Goal: Information Seeking & Learning: Learn about a topic

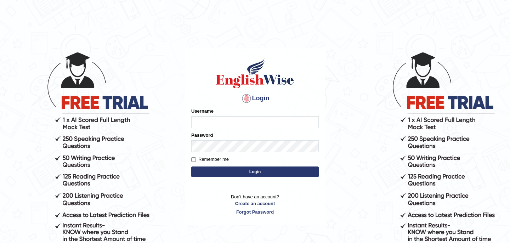
type input "bikramgurung_parramatta"
click at [240, 23] on html "Login Please fix the following errors: Username bikramgurung_parramatta Passwor…" at bounding box center [255, 121] width 510 height 243
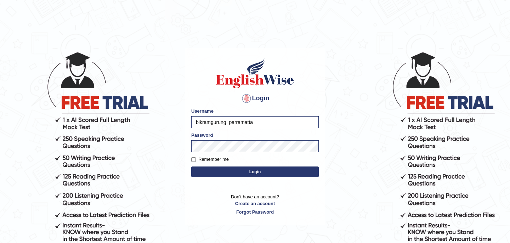
click at [238, 172] on button "Login" at bounding box center [254, 171] width 127 height 11
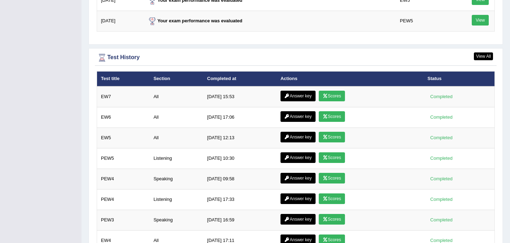
scroll to position [994, 0]
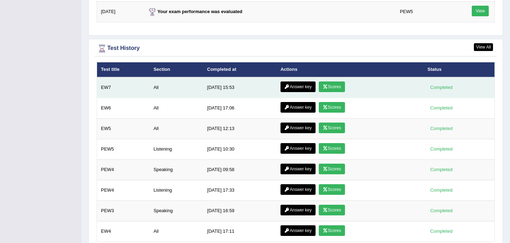
click at [333, 87] on link "Scores" at bounding box center [331, 86] width 26 height 11
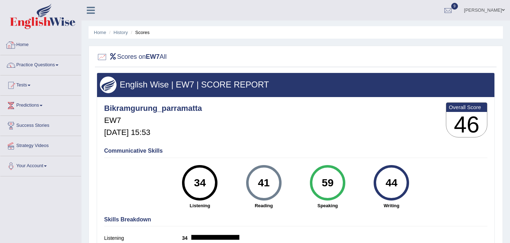
click at [25, 45] on link "Home" at bounding box center [40, 44] width 81 height 18
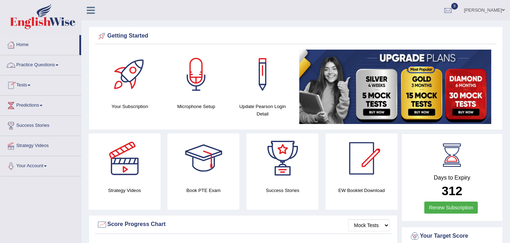
click at [58, 67] on link "Practice Questions" at bounding box center [40, 64] width 81 height 18
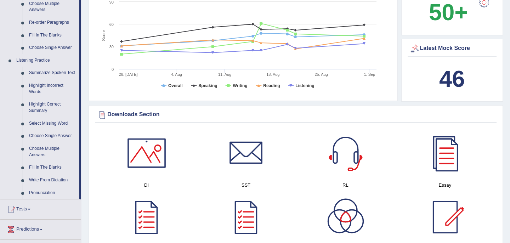
scroll to position [255, 0]
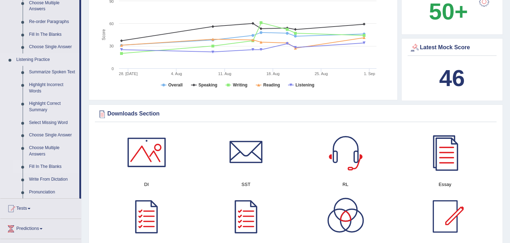
click at [41, 173] on link "Fill In The Blanks" at bounding box center [52, 166] width 53 height 13
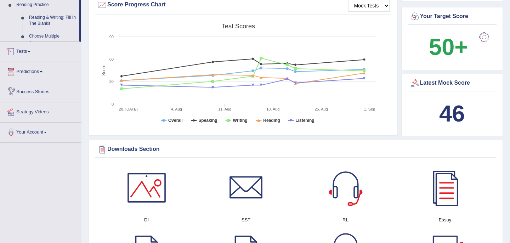
scroll to position [266, 0]
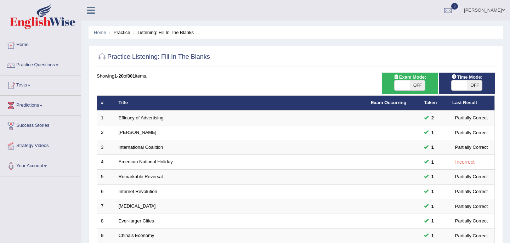
click at [418, 87] on span "OFF" at bounding box center [416, 85] width 15 height 10
checkbox input "true"
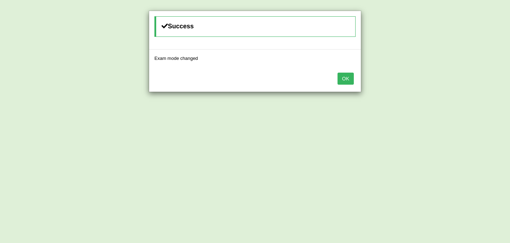
click at [343, 77] on button "OK" at bounding box center [345, 79] width 16 height 12
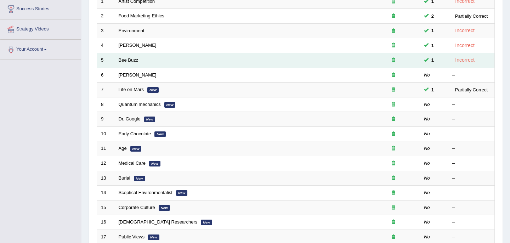
scroll to position [106, 0]
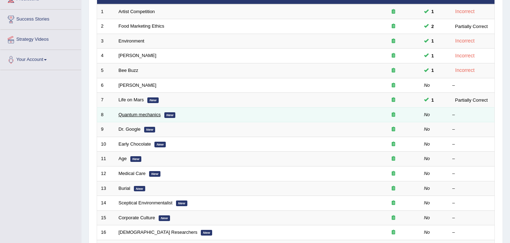
click at [150, 116] on link "Quantum mechanics" at bounding box center [140, 114] width 42 height 5
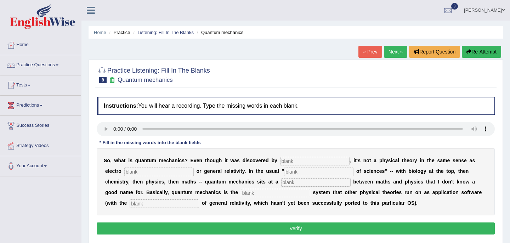
click at [288, 162] on input "text" at bounding box center [314, 161] width 69 height 8
type input "physics"
click at [138, 172] on input "text" at bounding box center [158, 171] width 69 height 8
type input "mechanics"
click at [284, 168] on input "text" at bounding box center [318, 171] width 69 height 8
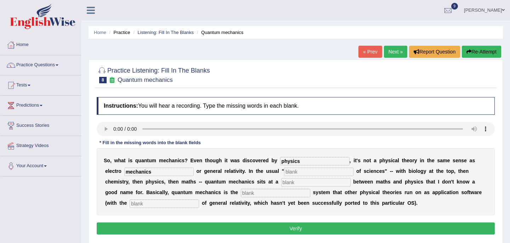
type input "g"
type input "high"
click at [281, 184] on input "text" at bounding box center [315, 182] width 69 height 8
type input "maths"
click at [241, 192] on input "text" at bounding box center [275, 193] width 69 height 8
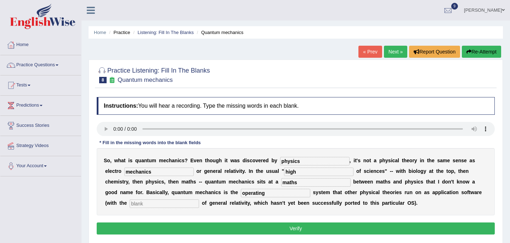
type input "operating"
click at [130, 205] on input "text" at bounding box center [164, 203] width 69 height 8
type input "ession"
click at [286, 228] on button "Verify" at bounding box center [296, 228] width 398 height 12
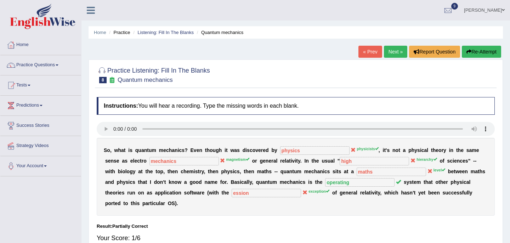
click at [392, 53] on link "Next »" at bounding box center [395, 52] width 23 height 12
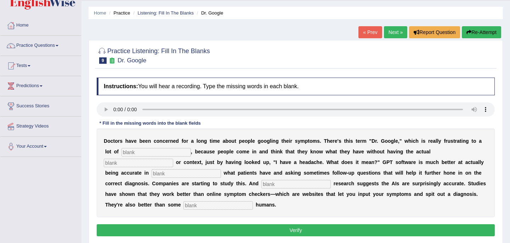
scroll to position [24, 0]
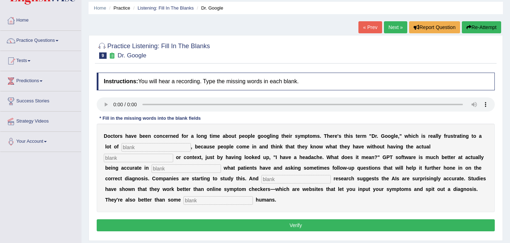
click at [141, 145] on input "text" at bounding box center [155, 147] width 69 height 8
type input "physice"
click at [173, 154] on input "text" at bounding box center [138, 158] width 69 height 8
type input "expection"
click at [151, 168] on input "text" at bounding box center [185, 168] width 69 height 8
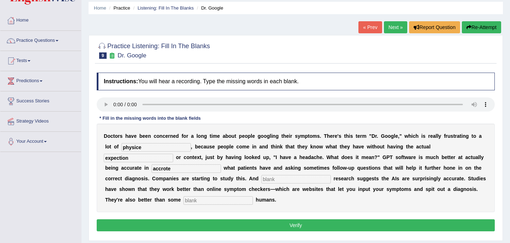
type input "accrote"
click at [261, 180] on input "text" at bounding box center [295, 179] width 69 height 8
type input "lemonery"
click at [183, 200] on input "text" at bounding box center [217, 200] width 69 height 8
type input "untran"
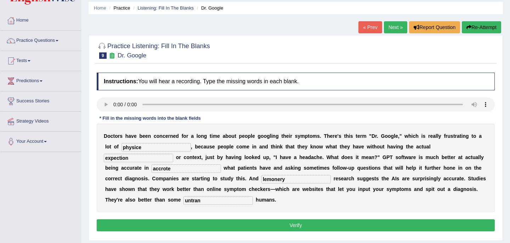
click at [206, 225] on button "Verify" at bounding box center [296, 225] width 398 height 12
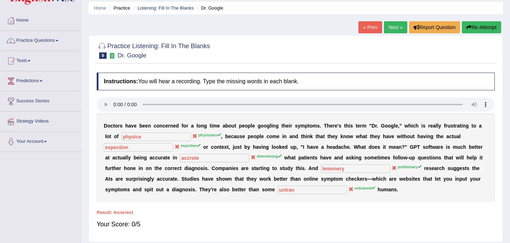
click at [391, 26] on link "Next »" at bounding box center [395, 27] width 23 height 12
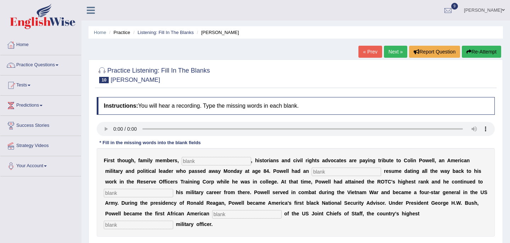
click at [234, 219] on div "F i r s t t h o u g h , f a m i l y m e m b e r s , , h i s t o r i a n s a n d…" at bounding box center [296, 192] width 398 height 88
click at [235, 217] on input "text" at bounding box center [246, 214] width 69 height 8
type input "chearman"
click at [208, 159] on input "text" at bounding box center [216, 161] width 69 height 8
type input "polties"
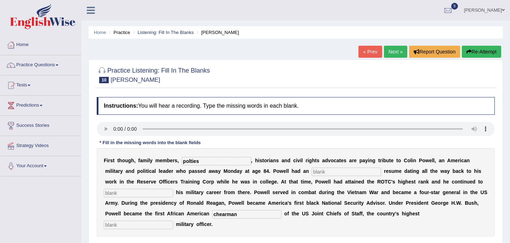
click at [311, 171] on input "text" at bounding box center [345, 171] width 69 height 8
type input "estron"
click at [120, 192] on input "text" at bounding box center [138, 193] width 69 height 8
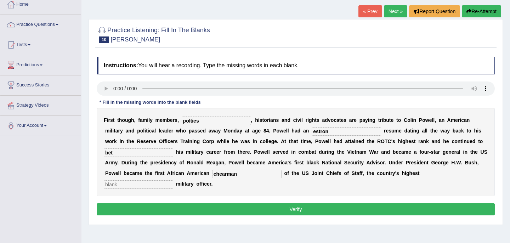
scroll to position [64, 0]
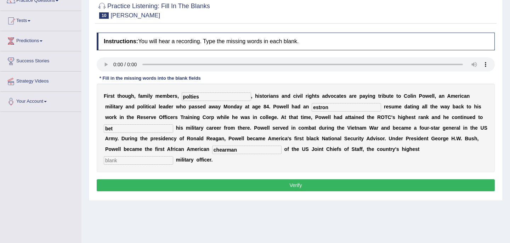
type input "bet"
click at [173, 156] on input "text" at bounding box center [138, 160] width 69 height 8
type input "ranking"
click at [293, 185] on button "Verify" at bounding box center [296, 185] width 398 height 12
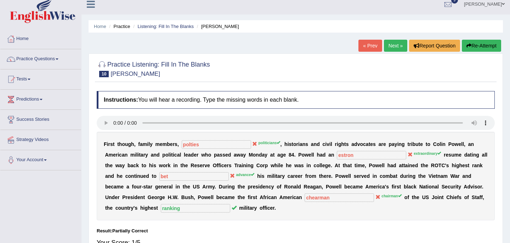
scroll to position [5, 0]
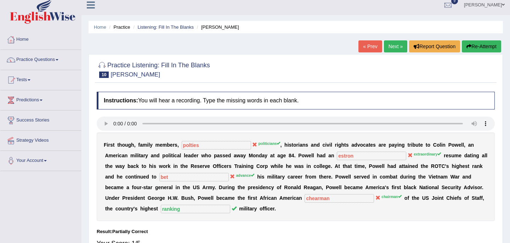
click at [390, 44] on link "Next »" at bounding box center [395, 46] width 23 height 12
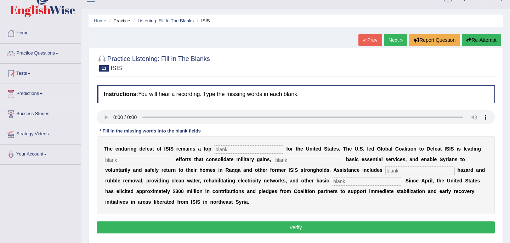
scroll to position [12, 0]
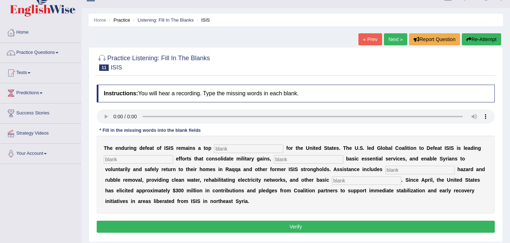
click at [243, 146] on input "text" at bounding box center [248, 148] width 69 height 8
click at [228, 150] on input "text" at bounding box center [248, 148] width 69 height 8
click at [154, 161] on input "text" at bounding box center [138, 159] width 69 height 8
type input "steable"
click at [282, 153] on div "T h e e n d u r i n g d e f e a t o f I S I S r e m a i n s a t o p f o r t h e…" at bounding box center [296, 175] width 398 height 78
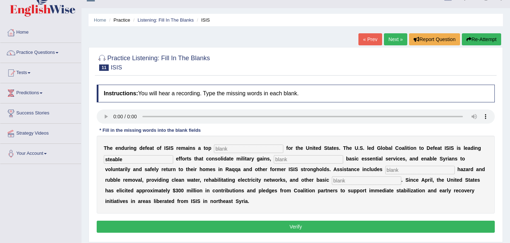
click at [282, 157] on input "text" at bounding box center [308, 159] width 69 height 8
type input "store"
click at [385, 169] on input "text" at bounding box center [419, 170] width 69 height 8
type input "explore"
click at [332, 184] on input "text" at bounding box center [366, 180] width 69 height 8
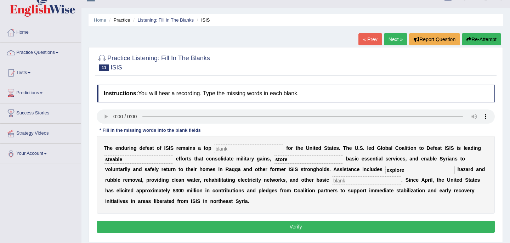
click at [243, 150] on input "text" at bounding box center [248, 148] width 69 height 8
type input "peraryotis"
click at [288, 229] on button "Verify" at bounding box center [296, 226] width 398 height 12
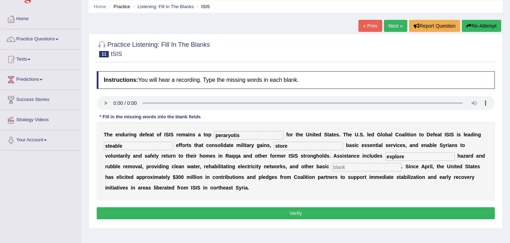
scroll to position [28, 0]
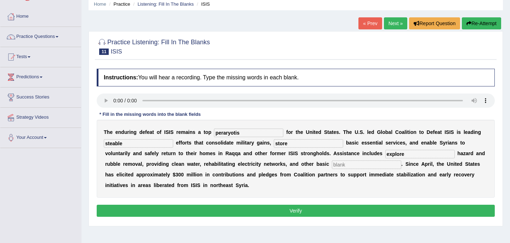
click at [332, 166] on input "text" at bounding box center [366, 164] width 69 height 8
type input "a"
click at [287, 211] on button "Verify" at bounding box center [296, 211] width 398 height 12
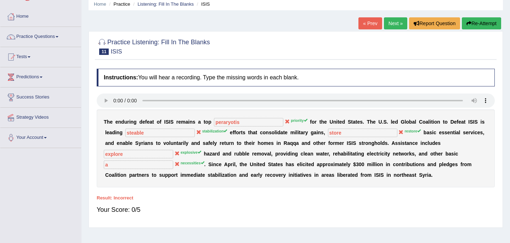
click at [392, 21] on link "Next »" at bounding box center [395, 23] width 23 height 12
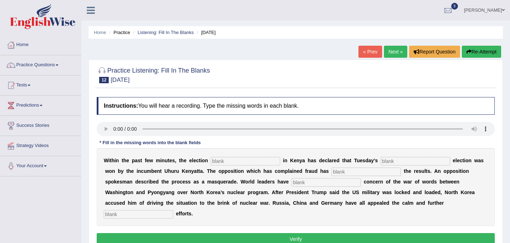
click at [173, 210] on input "text" at bounding box center [138, 214] width 69 height 8
type input "deplomatic"
click at [230, 161] on input "text" at bounding box center [245, 161] width 69 height 8
click at [388, 160] on input "text" at bounding box center [414, 161] width 69 height 8
type input "president"
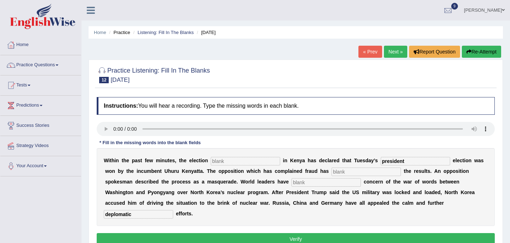
click at [331, 169] on input "text" at bounding box center [365, 171] width 69 height 8
type input "reject"
click at [292, 185] on input "text" at bounding box center [325, 182] width 69 height 8
type input "express"
click at [240, 161] on input "text" at bounding box center [245, 161] width 69 height 8
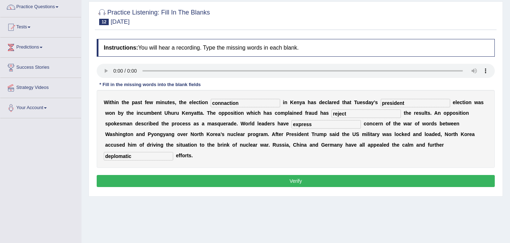
scroll to position [60, 0]
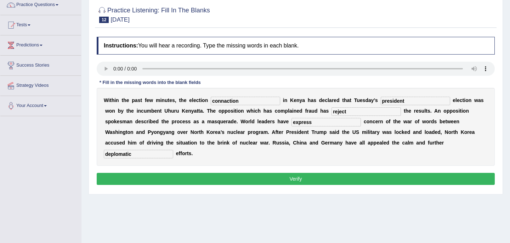
type input "connaction"
click at [307, 173] on button "Verify" at bounding box center [296, 179] width 398 height 12
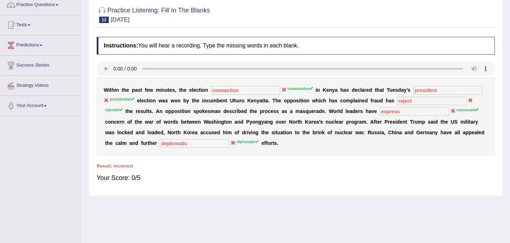
scroll to position [0, 0]
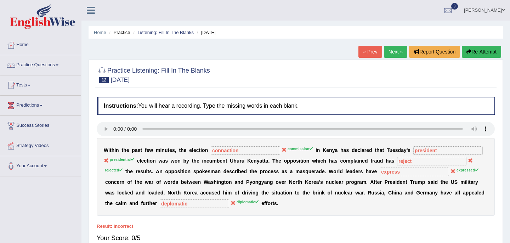
click at [482, 54] on button "Re-Attempt" at bounding box center [480, 52] width 39 height 12
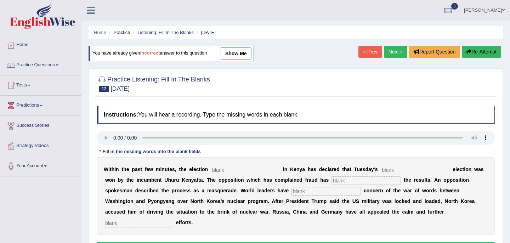
click at [234, 170] on input "text" at bounding box center [245, 170] width 69 height 8
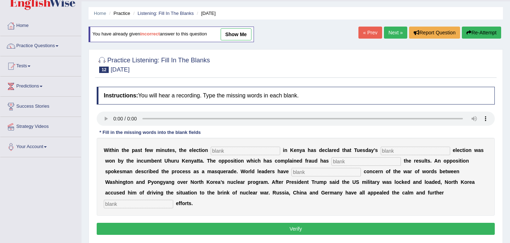
scroll to position [19, 0]
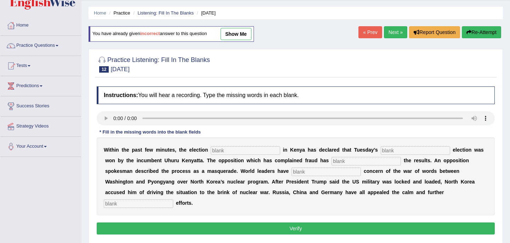
click at [222, 153] on input "text" at bounding box center [245, 150] width 69 height 8
type input "commission"
click at [382, 150] on input "text" at bounding box center [414, 150] width 69 height 8
type input "presidential"
click at [339, 163] on input "text" at bounding box center [365, 161] width 69 height 8
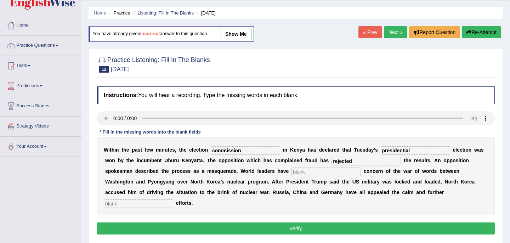
type input "rejected"
click at [291, 171] on input "text" at bounding box center [325, 171] width 69 height 8
type input "expressed"
click at [173, 199] on input "text" at bounding box center [138, 203] width 69 height 8
type input "diplomatic"
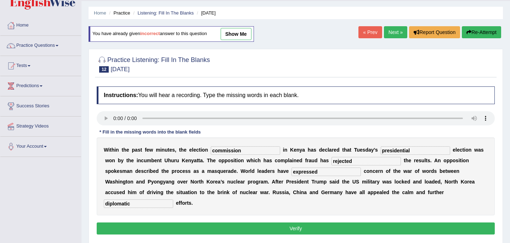
click at [382, 222] on button "Verify" at bounding box center [296, 228] width 398 height 12
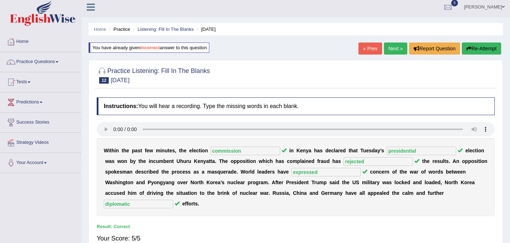
scroll to position [0, 0]
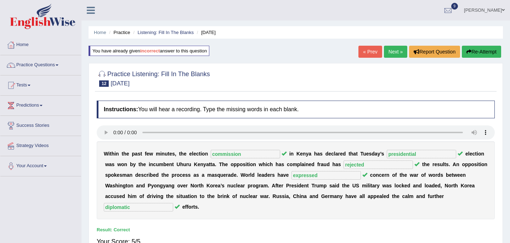
click at [392, 51] on link "Next »" at bounding box center [395, 52] width 23 height 12
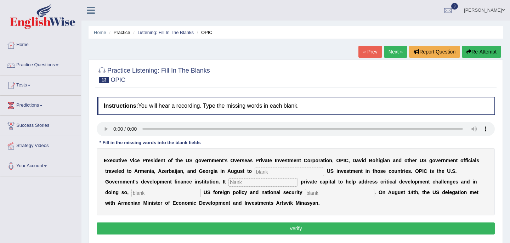
click at [305, 194] on input "text" at bounding box center [339, 193] width 69 height 8
type input "priority"
click at [134, 191] on input "text" at bounding box center [165, 193] width 69 height 8
type input "advance"
click at [228, 183] on input "text" at bounding box center [262, 182] width 69 height 8
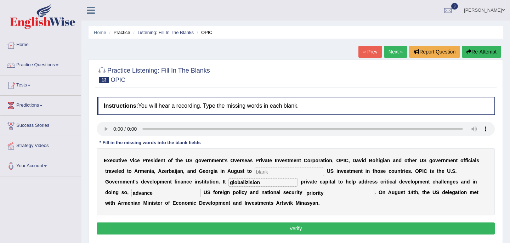
click at [228, 183] on input "globalizision" at bounding box center [262, 182] width 69 height 8
click at [228, 183] on input "globalizsion" at bounding box center [262, 182] width 69 height 8
type input "globalizsion"
click at [274, 173] on input "text" at bounding box center [288, 171] width 69 height 8
type input "promo"
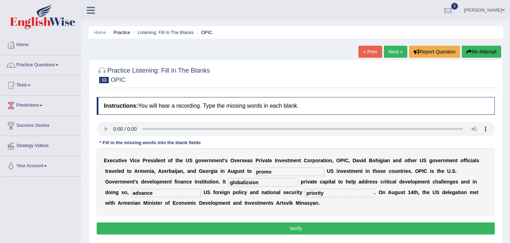
click at [226, 227] on button "Verify" at bounding box center [296, 228] width 398 height 12
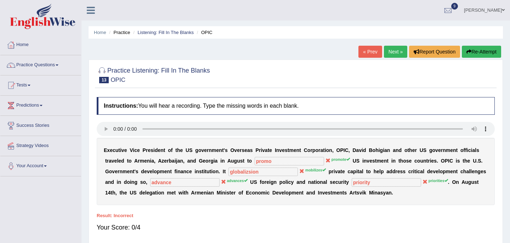
click at [482, 51] on button "Re-Attempt" at bounding box center [480, 52] width 39 height 12
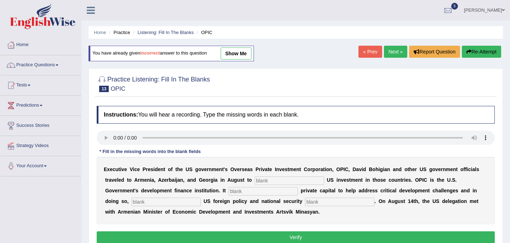
click at [272, 179] on input "text" at bounding box center [288, 180] width 69 height 8
type input "promote"
click at [280, 197] on div "E x e c u t i v e V i c e P r e s i d e n t o f t h e U S g o v e r n m e n t '…" at bounding box center [296, 190] width 398 height 67
click at [305, 202] on input "text" at bounding box center [339, 201] width 69 height 8
type input "priorities"
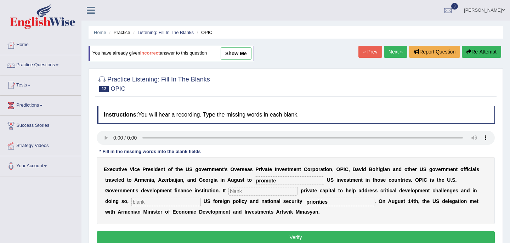
click at [144, 202] on input "text" at bounding box center [165, 201] width 69 height 8
type input "advances"
click at [232, 193] on input "text" at bounding box center [262, 191] width 69 height 8
type input "a"
click at [276, 238] on button "Verify" at bounding box center [296, 237] width 398 height 12
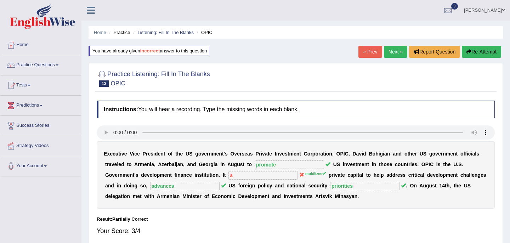
click at [392, 51] on link "Next »" at bounding box center [395, 52] width 23 height 12
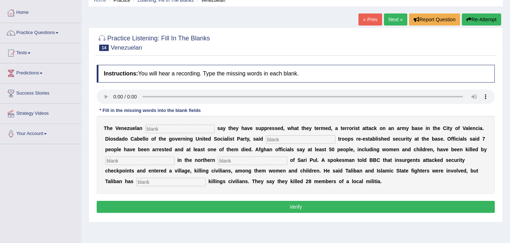
scroll to position [49, 0]
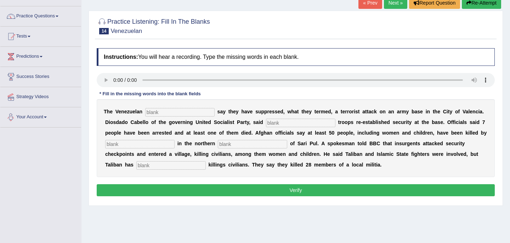
click at [136, 163] on input "text" at bounding box center [170, 165] width 69 height 8
type input "to"
click at [237, 140] on input "text" at bounding box center [252, 144] width 69 height 8
type input "die"
click at [144, 146] on input "text" at bounding box center [139, 144] width 69 height 8
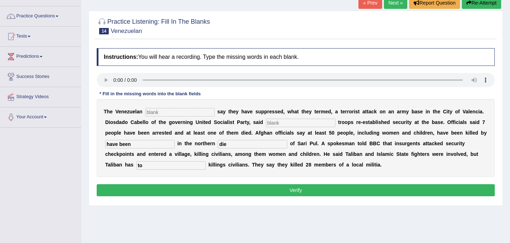
type input "have been"
click at [281, 121] on input "text" at bounding box center [300, 123] width 69 height 8
type input "loyal"
click at [165, 114] on input "text" at bounding box center [179, 112] width 69 height 8
type input "a"
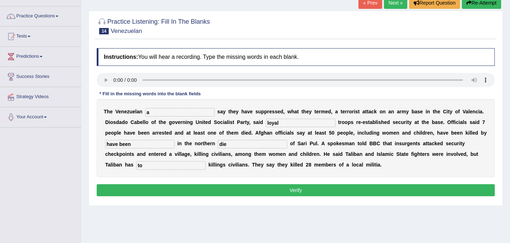
click at [285, 193] on button "Verify" at bounding box center [296, 190] width 398 height 12
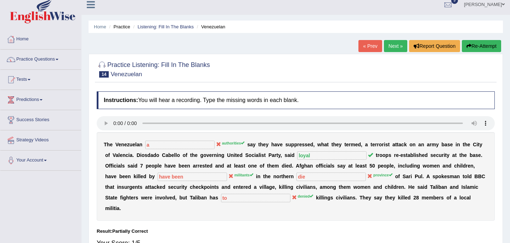
scroll to position [0, 0]
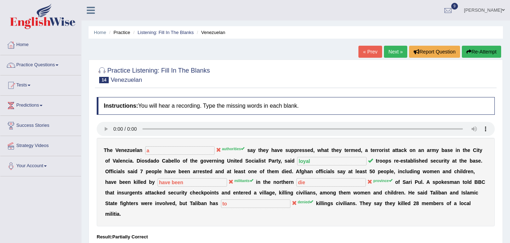
click at [392, 52] on link "Next »" at bounding box center [395, 52] width 23 height 12
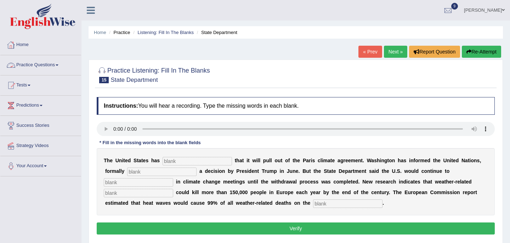
click at [27, 46] on link "Home" at bounding box center [40, 44] width 81 height 18
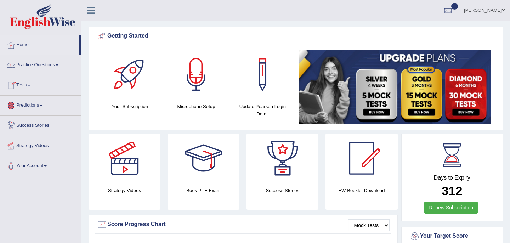
click at [50, 67] on link "Practice Questions" at bounding box center [40, 64] width 81 height 18
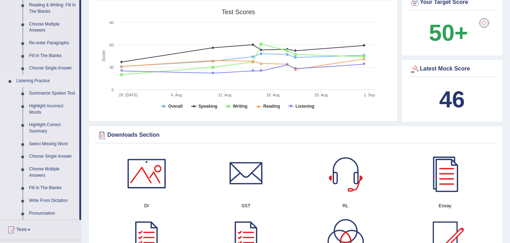
scroll to position [235, 0]
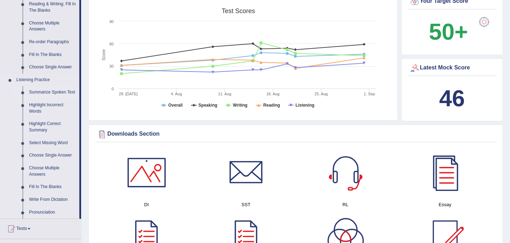
click at [48, 95] on link "Summarize Spoken Text" at bounding box center [52, 92] width 53 height 13
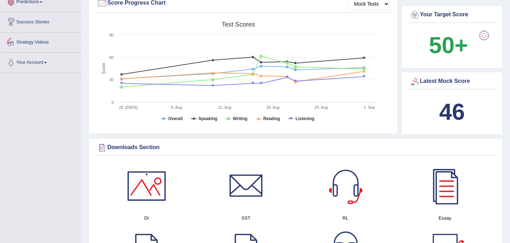
scroll to position [268, 0]
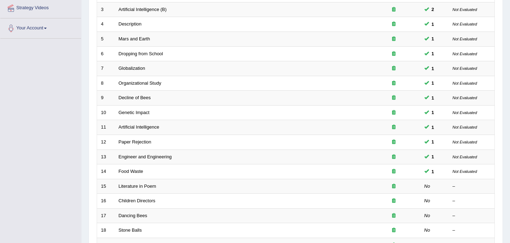
scroll to position [226, 0]
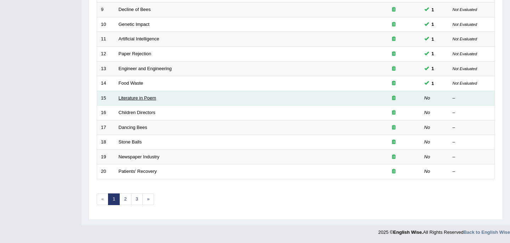
click at [125, 98] on link "Literature in Poem" at bounding box center [138, 97] width 38 height 5
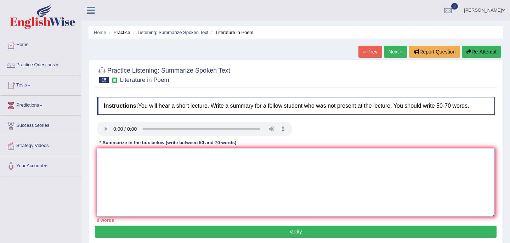
click at [114, 150] on textarea at bounding box center [296, 182] width 398 height 69
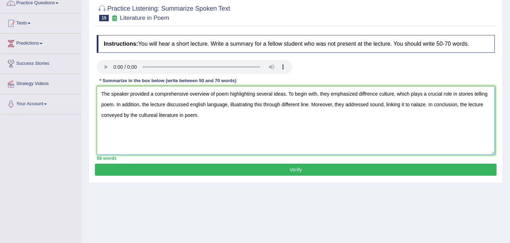
scroll to position [123, 0]
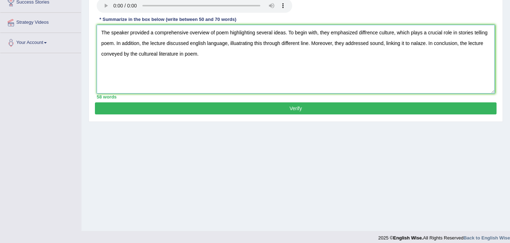
type textarea "The speaker provided a comprehensive overview of poem highlighting several idea…"
click at [218, 108] on button "Verify" at bounding box center [295, 108] width 401 height 12
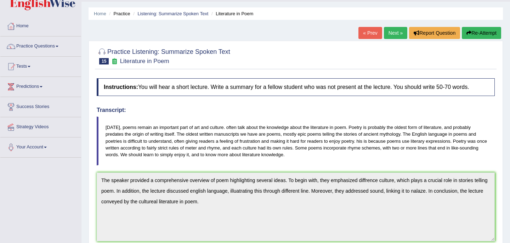
scroll to position [0, 0]
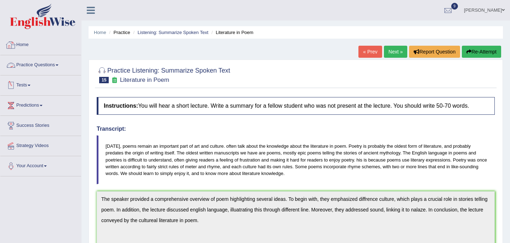
click at [28, 47] on link "Home" at bounding box center [40, 44] width 81 height 18
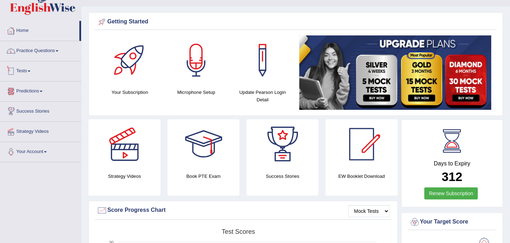
scroll to position [4, 0]
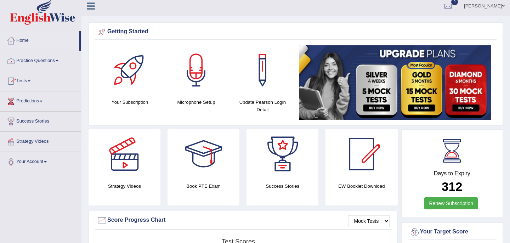
click at [27, 41] on link "Home" at bounding box center [39, 40] width 79 height 18
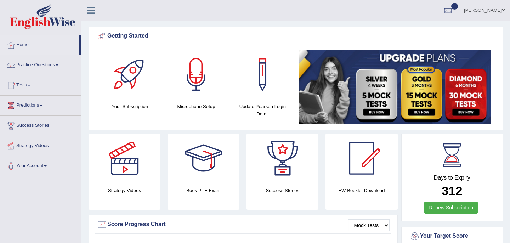
click at [37, 64] on link "Practice Questions" at bounding box center [40, 64] width 81 height 18
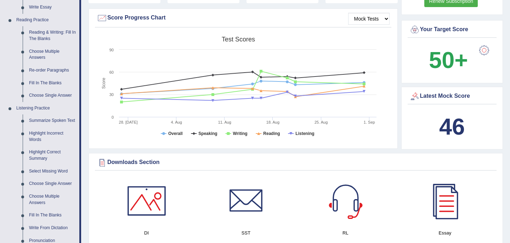
scroll to position [263, 0]
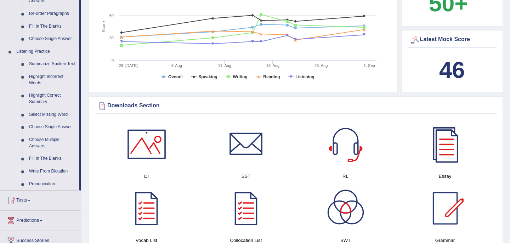
click at [40, 178] on link "Write From Dictation" at bounding box center [52, 171] width 53 height 13
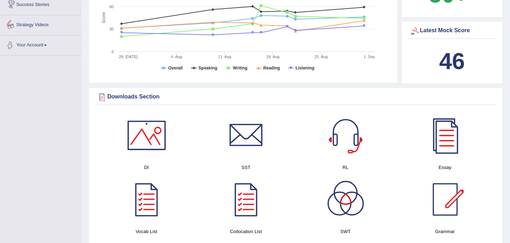
scroll to position [447, 0]
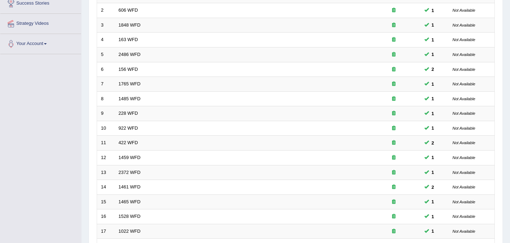
scroll to position [226, 0]
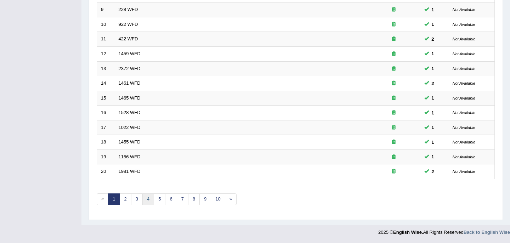
click at [152, 201] on link "4" at bounding box center [148, 199] width 12 height 12
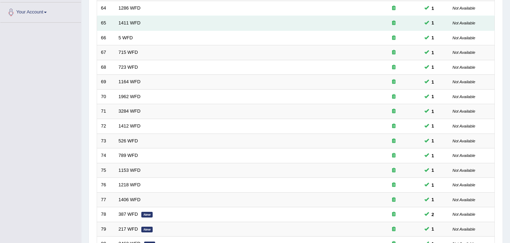
scroll to position [226, 0]
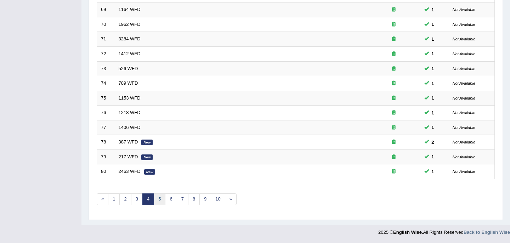
click at [161, 201] on link "5" at bounding box center [160, 199] width 12 height 12
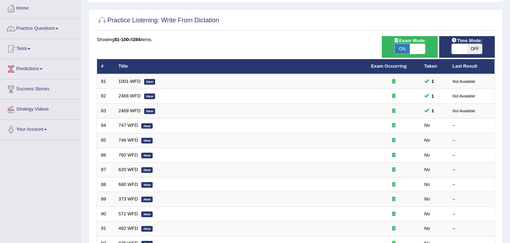
scroll to position [56, 0]
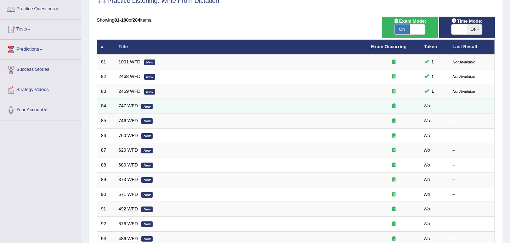
click at [133, 105] on link "747 WFD" at bounding box center [128, 105] width 19 height 5
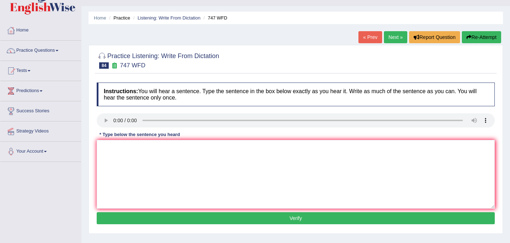
scroll to position [17, 0]
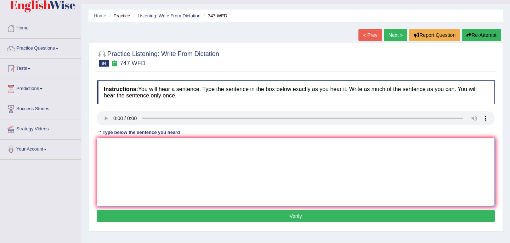
click at [108, 145] on textarea at bounding box center [296, 172] width 398 height 69
click at [136, 146] on textarea "The accdmic tradi" at bounding box center [296, 172] width 398 height 69
click at [151, 170] on textarea "The accdmic tradi" at bounding box center [296, 172] width 398 height 69
click at [164, 143] on textarea "The accdmic traditional" at bounding box center [296, 172] width 398 height 69
click at [197, 144] on textarea "The accdmic traditional school exclent." at bounding box center [296, 172] width 398 height 69
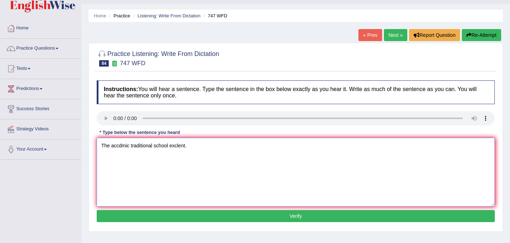
click at [130, 146] on textarea "The accdmic traditional school exclent." at bounding box center [296, 172] width 398 height 69
click at [158, 147] on textarea "The accdmic a traditional school exclent." at bounding box center [296, 172] width 398 height 69
click at [119, 145] on textarea "The accdmic a traditional is a school exclent." at bounding box center [296, 172] width 398 height 69
type textarea "The accdmic a traditional is a school exclent."
click at [258, 216] on button "Verify" at bounding box center [296, 216] width 398 height 12
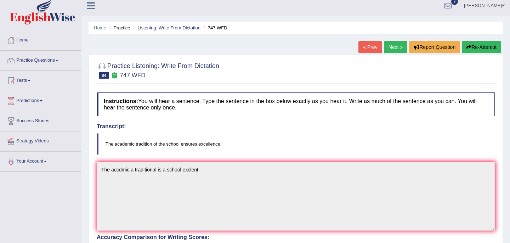
scroll to position [5, 0]
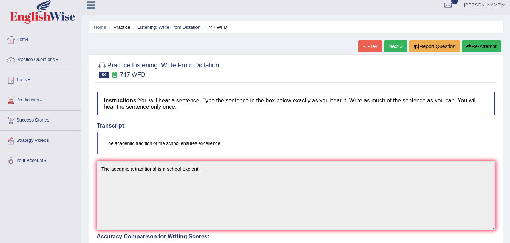
click at [472, 48] on button "Re-Attempt" at bounding box center [480, 46] width 39 height 12
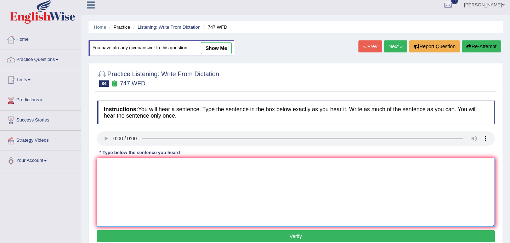
click at [102, 165] on textarea at bounding box center [296, 192] width 398 height 69
click at [132, 167] on textarea "the academic of the school" at bounding box center [296, 192] width 398 height 69
click at [183, 166] on textarea "the academic tradition of the school" at bounding box center [296, 192] width 398 height 69
type textarea "the academic tradition of the school excellence."
click at [254, 238] on button "Verify" at bounding box center [296, 236] width 398 height 12
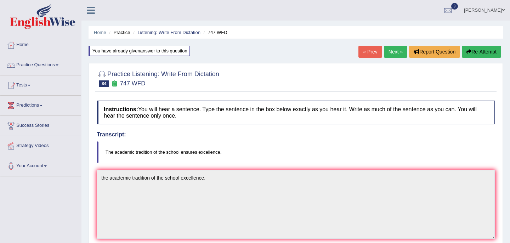
click at [394, 53] on link "Next »" at bounding box center [395, 52] width 23 height 12
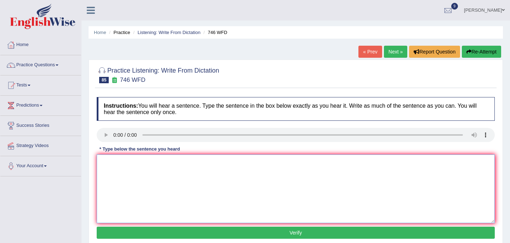
click at [106, 162] on textarea at bounding box center [296, 188] width 398 height 69
type textarea "g"
type textarea "Gramitic makes objects two and another."
click at [195, 231] on button "Verify" at bounding box center [296, 232] width 398 height 12
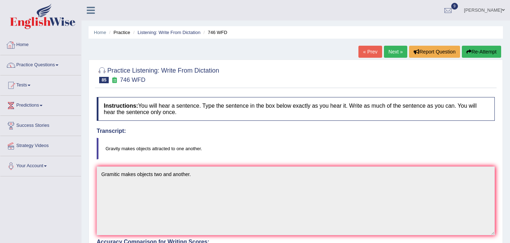
click at [26, 44] on link "Home" at bounding box center [40, 44] width 81 height 18
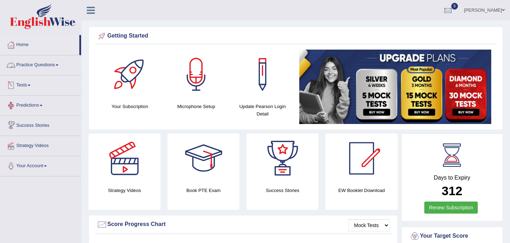
click at [57, 67] on link "Practice Questions" at bounding box center [40, 64] width 81 height 18
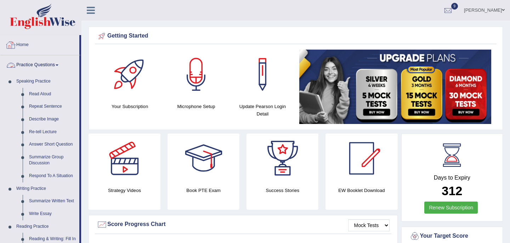
click at [23, 44] on link "Home" at bounding box center [39, 44] width 79 height 18
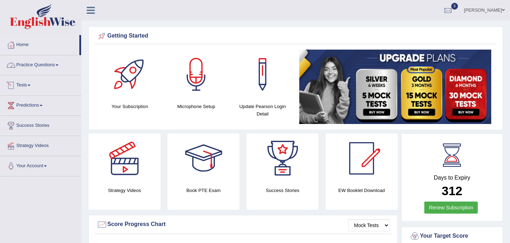
click at [31, 86] on link "Tests" at bounding box center [40, 84] width 81 height 18
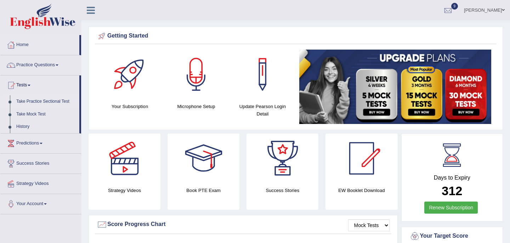
click at [52, 102] on link "Take Practice Sectional Test" at bounding box center [46, 101] width 66 height 13
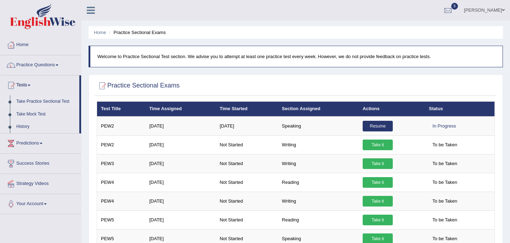
click at [54, 103] on link "Take Practice Sectional Test" at bounding box center [46, 101] width 66 height 13
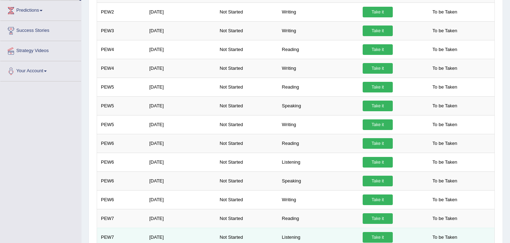
scroll to position [145, 0]
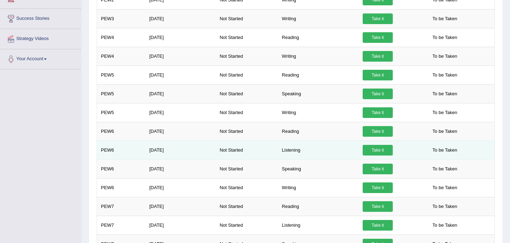
click at [375, 152] on link "Take it" at bounding box center [377, 150] width 30 height 11
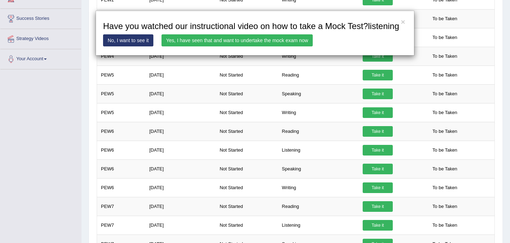
click at [238, 46] on link "Yes, I have seen that and want to undertake the mock exam now" at bounding box center [236, 40] width 151 height 12
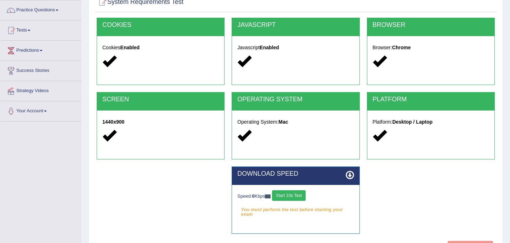
scroll to position [129, 0]
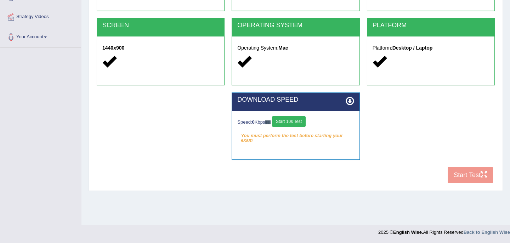
click at [291, 123] on button "Start 10s Test" at bounding box center [289, 121] width 34 height 11
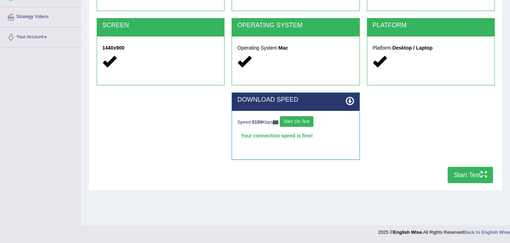
click at [466, 177] on button "Start Test" at bounding box center [469, 175] width 45 height 16
